Goal: Transaction & Acquisition: Purchase product/service

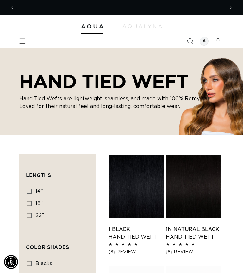
scroll to position [0, 418]
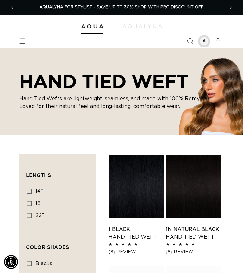
click at [204, 42] on div at bounding box center [203, 41] width 9 height 9
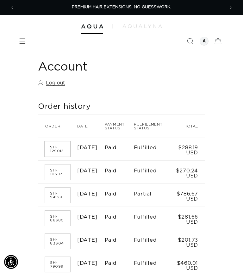
click at [61, 150] on link "SH-129015" at bounding box center [57, 148] width 25 height 15
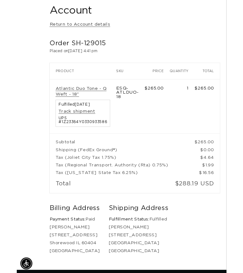
scroll to position [58, 0]
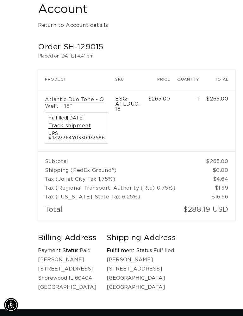
click at [83, 129] on link "Track shipment" at bounding box center [69, 126] width 42 height 7
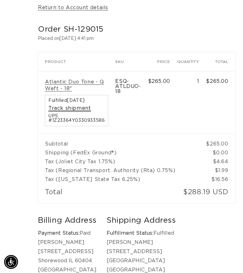
scroll to position [0, 418]
click at [64, 85] on link "Atlantic Duo Tone - Q Weft - 18"" at bounding box center [76, 85] width 63 height 13
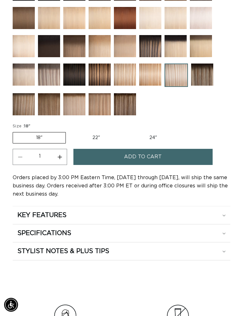
scroll to position [475, 0]
click at [148, 159] on span "Add to cart" at bounding box center [143, 157] width 38 height 16
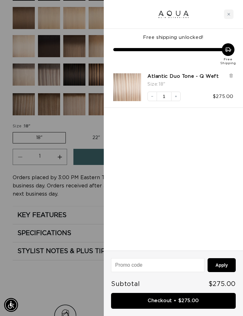
scroll to position [0, 209]
click at [65, 236] on div at bounding box center [121, 158] width 243 height 316
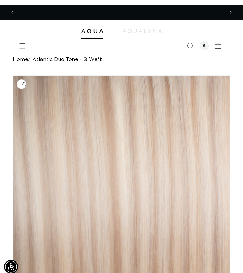
scroll to position [0, 418]
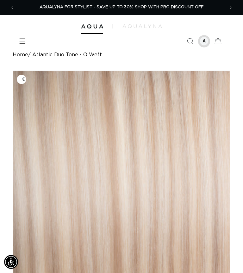
click at [204, 40] on div at bounding box center [203, 41] width 9 height 9
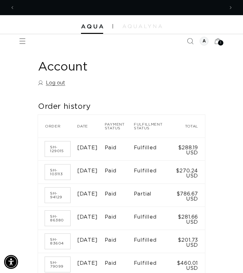
scroll to position [0, 418]
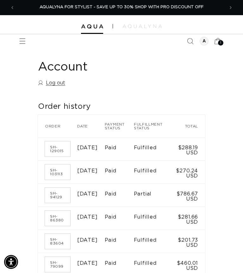
click at [220, 44] on span "1" at bounding box center [220, 42] width 1 height 5
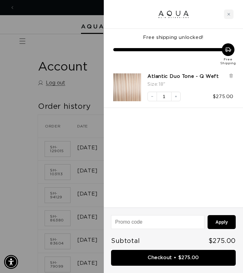
scroll to position [0, 0]
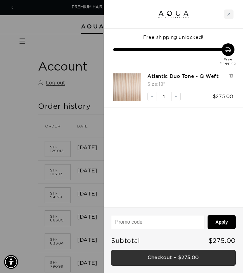
click at [179, 258] on link "Checkout • $275.00" at bounding box center [173, 258] width 125 height 16
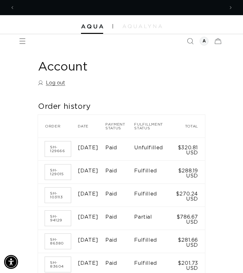
scroll to position [0, 209]
click at [64, 151] on link "SH-129666" at bounding box center [58, 148] width 26 height 15
